Goal: Task Accomplishment & Management: Complete application form

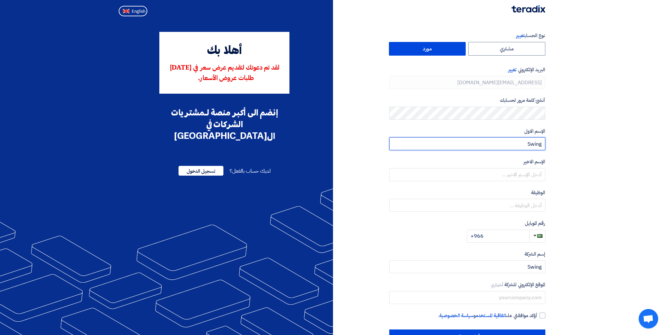
type input "Swing"
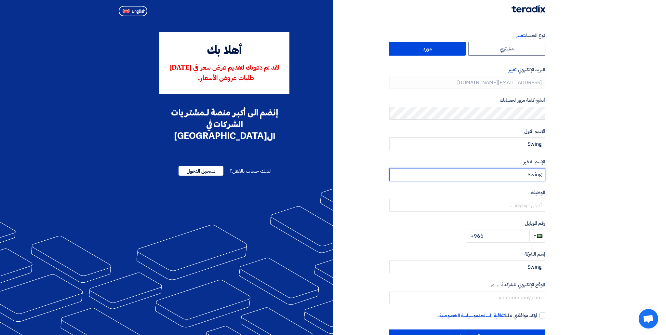
type input "Swing"
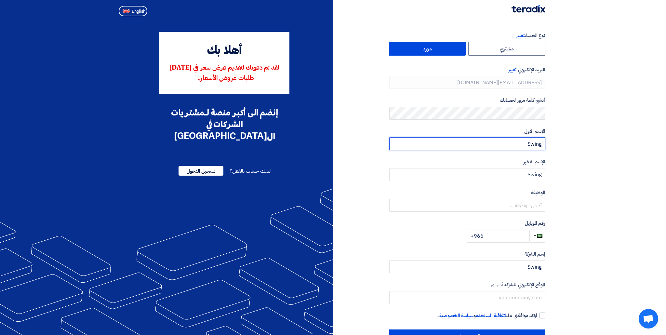
click at [535, 145] on input "Swing" at bounding box center [467, 143] width 156 height 13
type input "[PERSON_NAME]"
type input "Alfuraih"
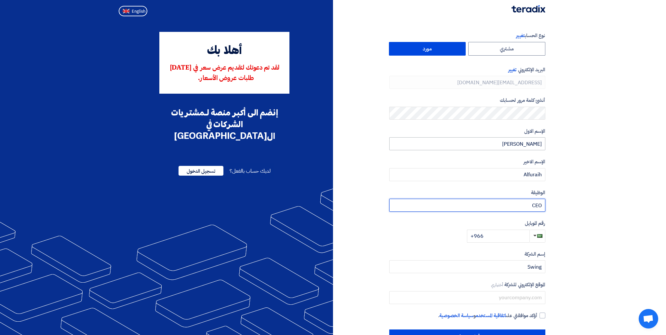
type input "CEO"
type input "5"
type input "[PHONE_NUMBER]"
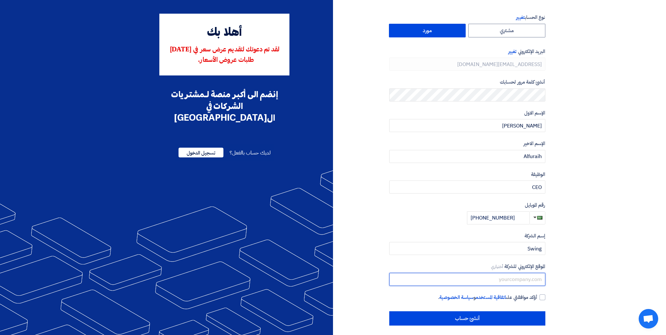
scroll to position [22, 0]
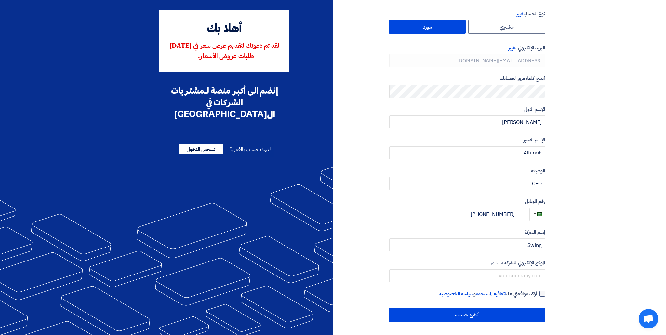
click at [541, 294] on div at bounding box center [543, 294] width 6 height 6
click at [538, 294] on input "أؤكد موافقتي على اتفاقية المستخدم و سياسة الخصوصية ." at bounding box center [459, 296] width 156 height 13
checkbox input "true"
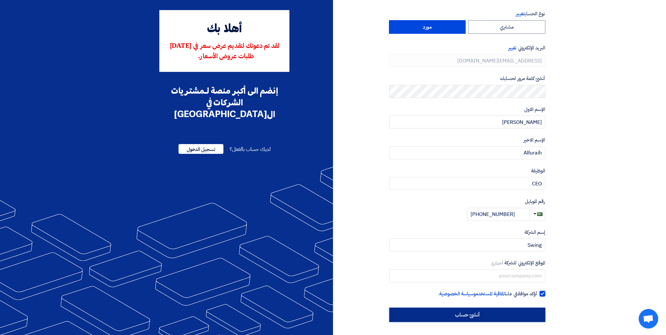
click at [513, 311] on input "أنشئ حساب" at bounding box center [467, 315] width 156 height 14
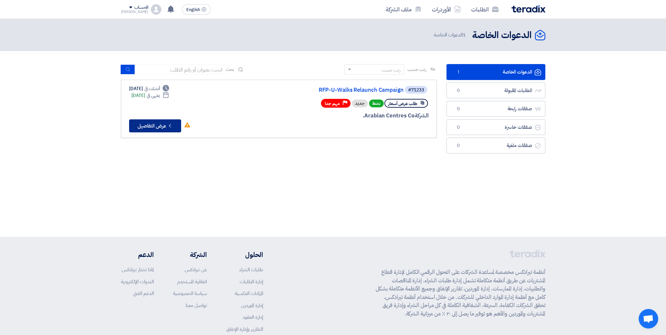
click at [174, 125] on button "Check details عرض التفاصيل" at bounding box center [155, 125] width 52 height 13
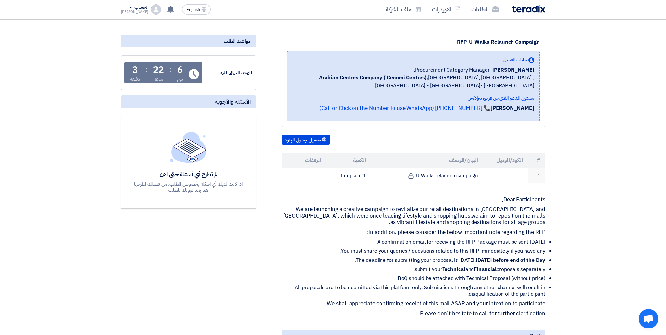
scroll to position [81, 0]
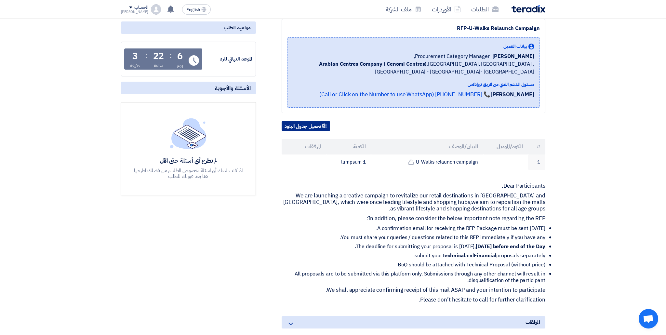
click at [314, 126] on button "تحميل جدول البنود" at bounding box center [306, 126] width 48 height 10
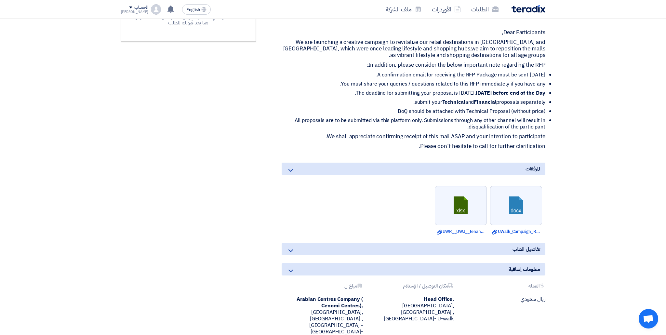
scroll to position [243, 0]
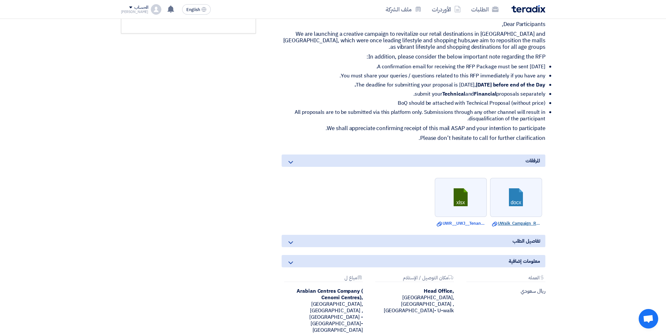
click at [509, 224] on link "Download file UWalk_Campaign_RFP.docx" at bounding box center [516, 223] width 48 height 7
click at [473, 222] on link "Download file UWR__UWJ__Tenant_list.xlsx" at bounding box center [461, 223] width 48 height 7
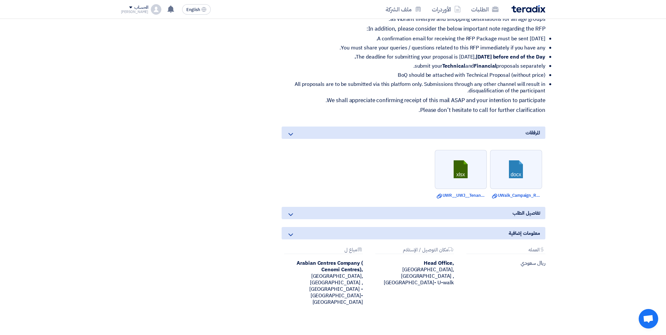
scroll to position [274, 0]
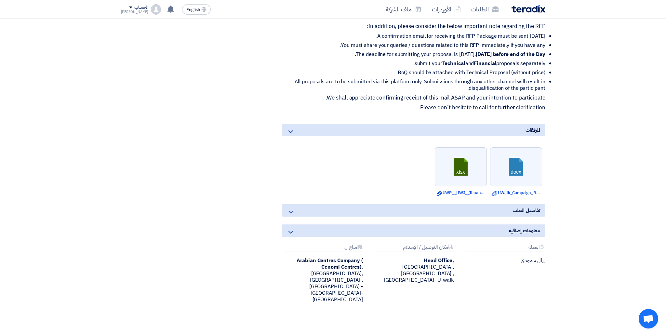
click at [343, 210] on div "تفاصيل الطلب" at bounding box center [414, 210] width 264 height 12
click at [291, 213] on icon at bounding box center [291, 212] width 8 height 8
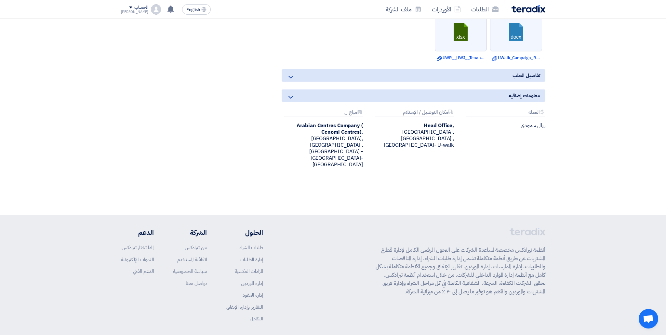
scroll to position [418, 0]
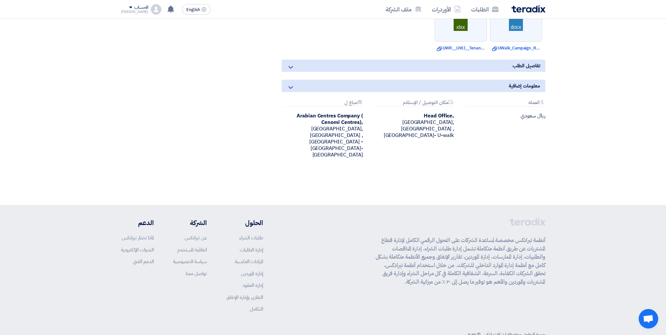
click at [291, 67] on icon at bounding box center [291, 67] width 8 height 8
click at [292, 85] on icon at bounding box center [291, 88] width 8 height 8
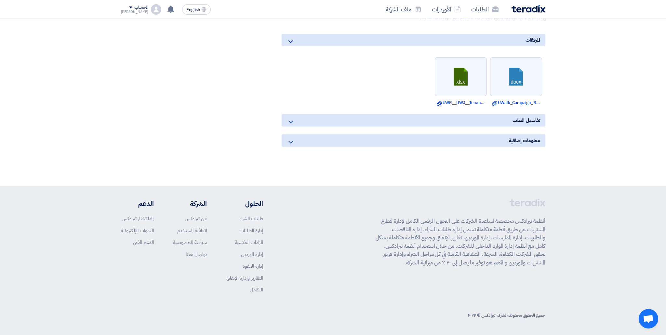
scroll to position [364, 0]
click at [291, 120] on icon at bounding box center [291, 122] width 8 height 8
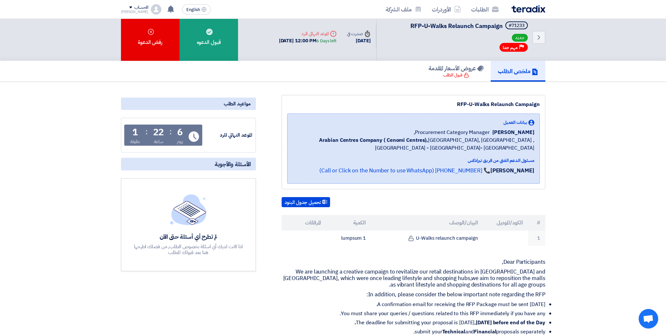
scroll to position [0, 0]
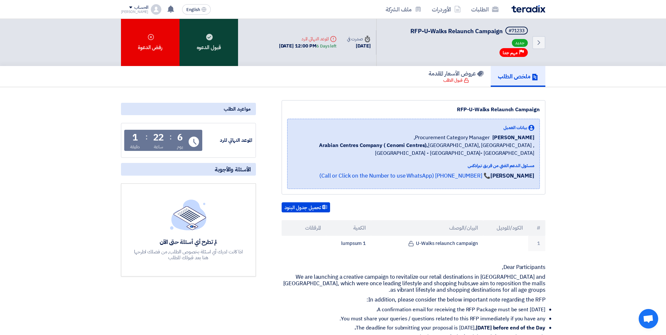
click at [219, 47] on div "قبول الدعوه" at bounding box center [209, 42] width 59 height 47
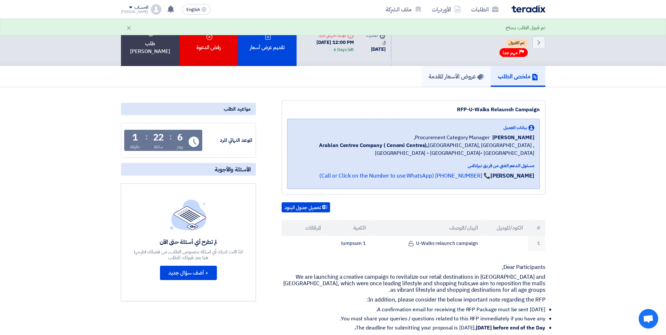
click at [474, 80] on h5 "عروض الأسعار المقدمة" at bounding box center [456, 76] width 55 height 7
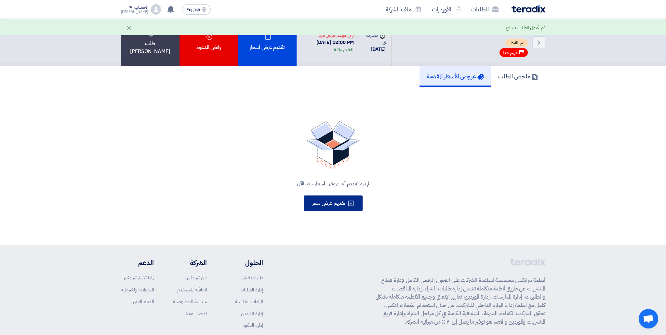
click at [346, 211] on button "تقديم عرض سعر" at bounding box center [333, 203] width 59 height 16
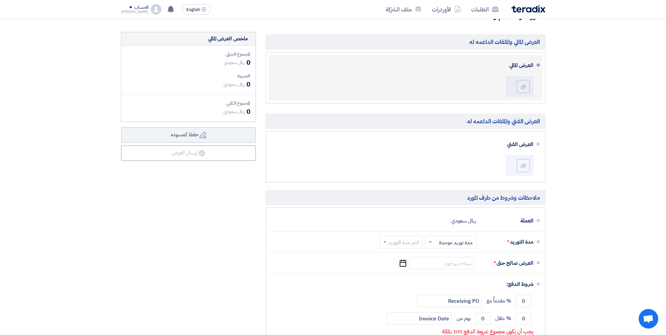
scroll to position [160, 0]
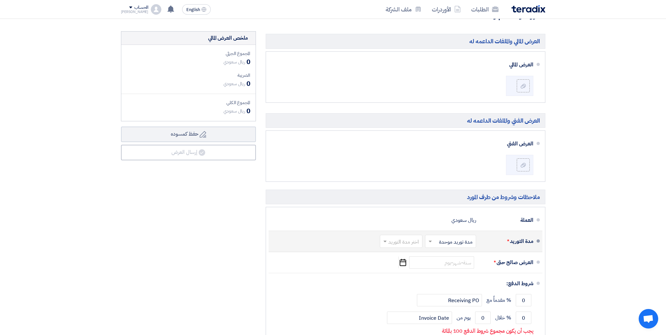
click at [448, 244] on input "text" at bounding box center [449, 241] width 48 height 9
click at [447, 242] on input "text" at bounding box center [449, 241] width 48 height 9
click at [407, 239] on input "text" at bounding box center [399, 241] width 39 height 9
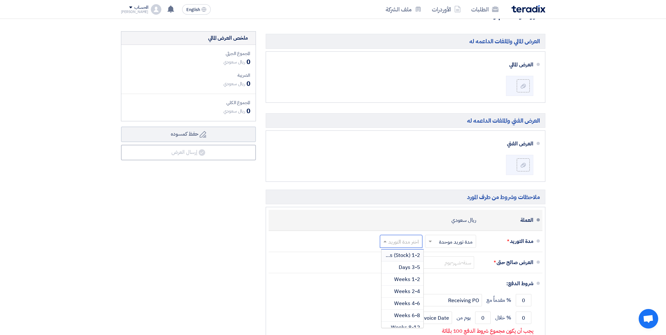
click at [405, 222] on div "العملة ريال سعودي" at bounding box center [404, 220] width 260 height 16
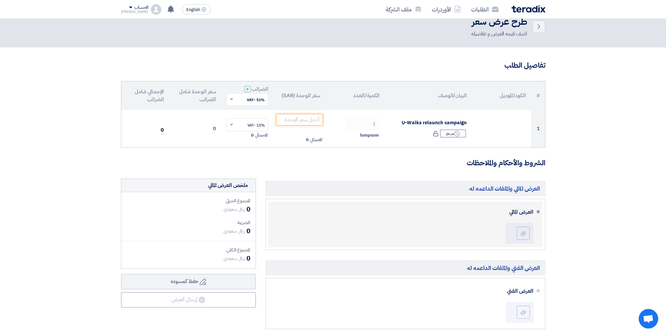
scroll to position [0, 0]
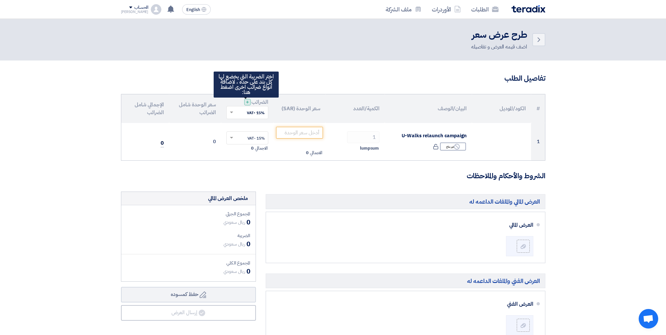
click at [247, 102] on span "+" at bounding box center [247, 102] width 3 height 8
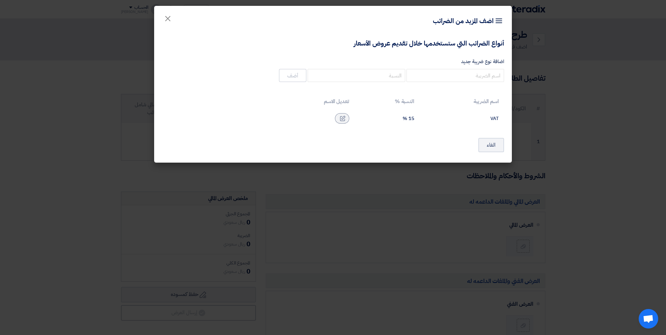
click at [382, 186] on modal-container "Item breakdown اضف المزيد من الضرائب × أنواع الضرائب التي ستستخدمها خلال تقديم …" at bounding box center [333, 167] width 666 height 335
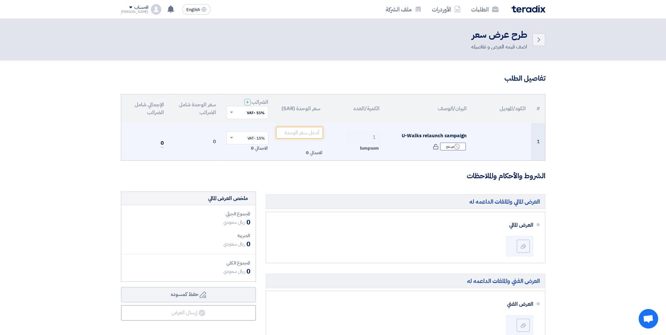
click at [504, 144] on td at bounding box center [501, 142] width 59 height 38
click at [447, 147] on div "Reject غير متاح" at bounding box center [453, 146] width 26 height 8
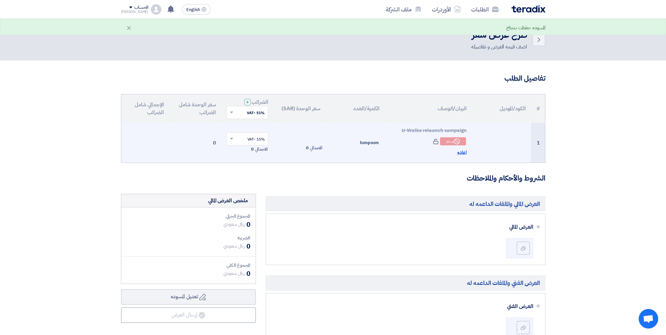
click at [461, 152] on span "اعاده" at bounding box center [461, 152] width 9 height 7
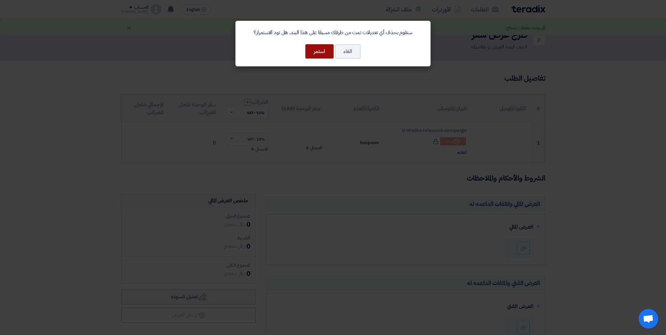
click at [317, 53] on button "استمر" at bounding box center [319, 51] width 28 height 14
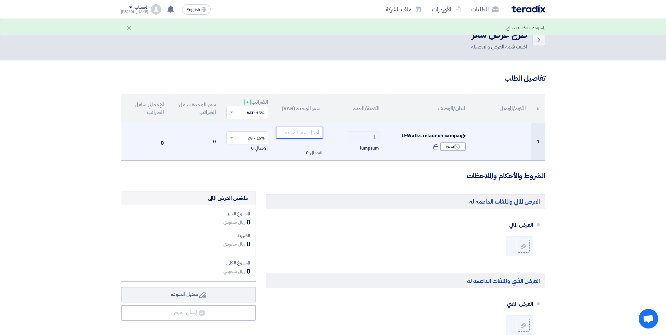
click at [314, 134] on input "number" at bounding box center [299, 133] width 47 height 12
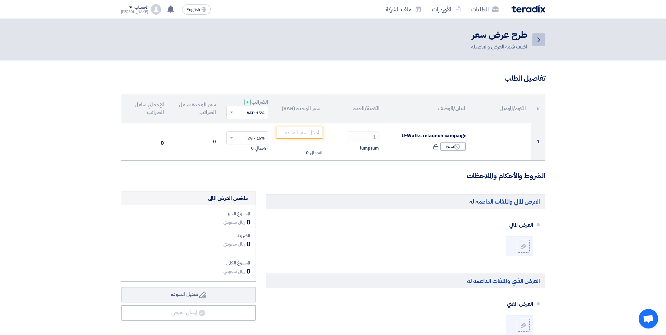
click at [537, 35] on link "Back" at bounding box center [538, 39] width 13 height 13
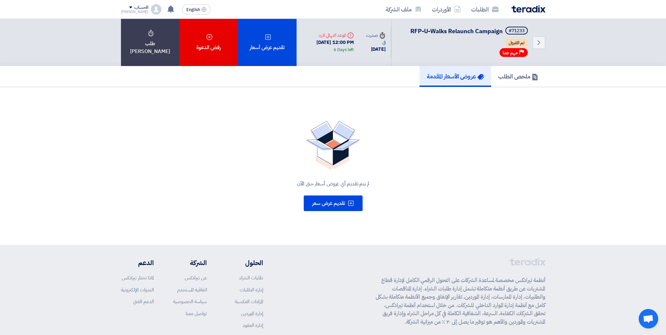
click at [530, 7] on img at bounding box center [529, 8] width 34 height 7
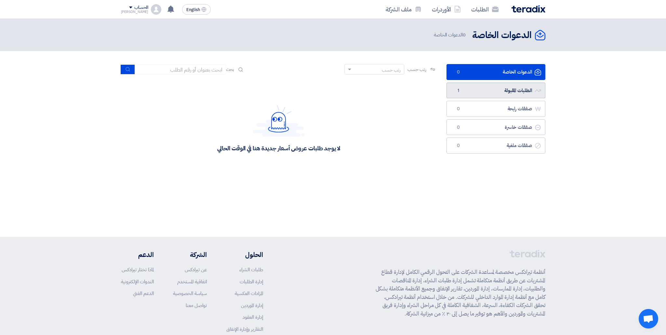
click at [519, 84] on link "الطلبات المقبولة الطلبات المقبولة 1" at bounding box center [496, 91] width 99 height 16
